Goal: Find specific page/section: Find specific page/section

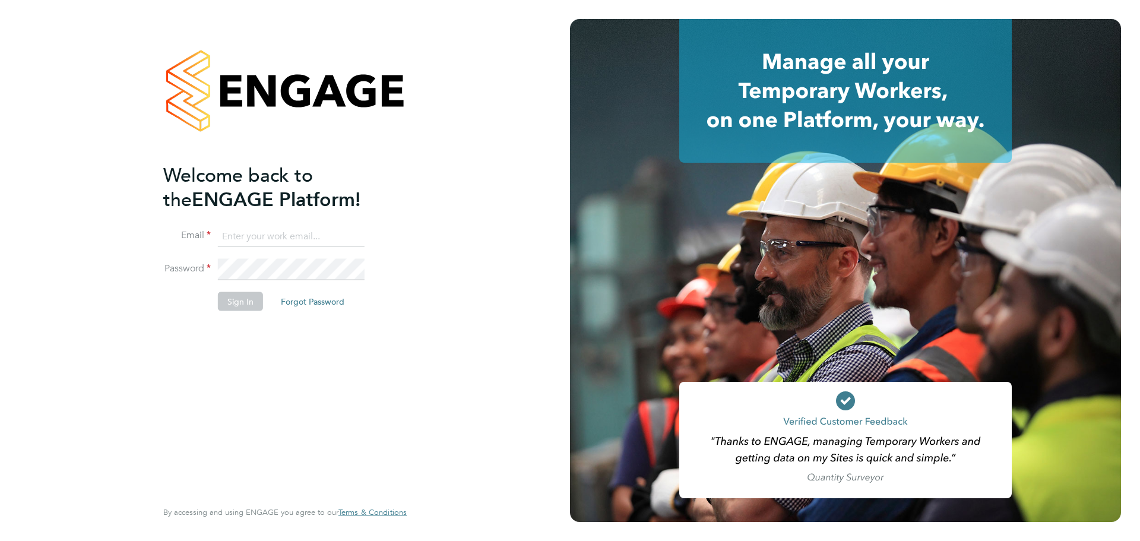
type input "[PERSON_NAME][EMAIL_ADDRESS][DOMAIN_NAME]"
click at [253, 303] on button "Sign In" at bounding box center [240, 301] width 45 height 19
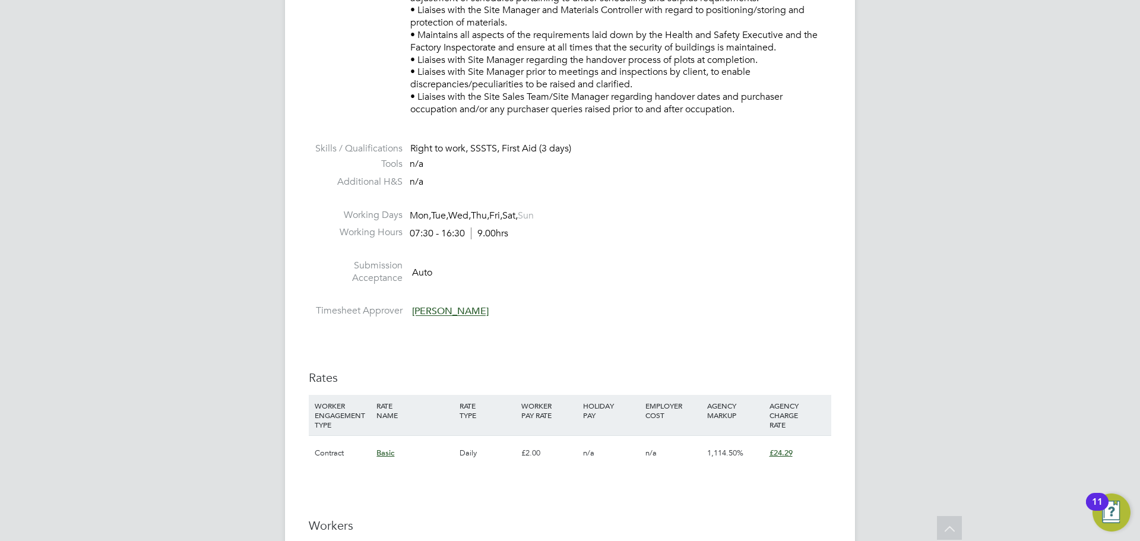
scroll to position [594, 0]
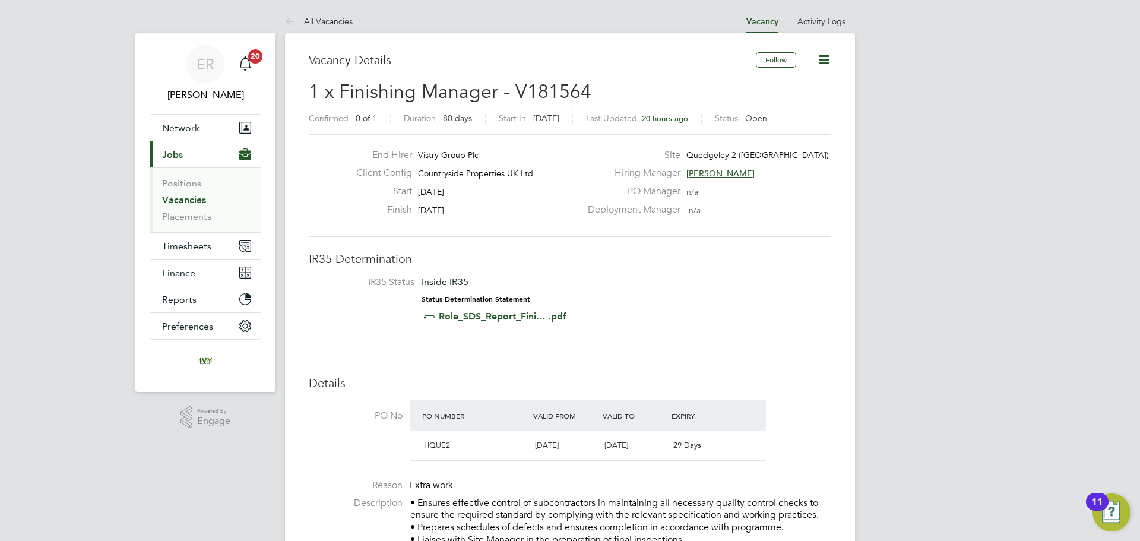
click at [202, 200] on link "Vacancies" at bounding box center [184, 199] width 44 height 11
